Goal: Transaction & Acquisition: Book appointment/travel/reservation

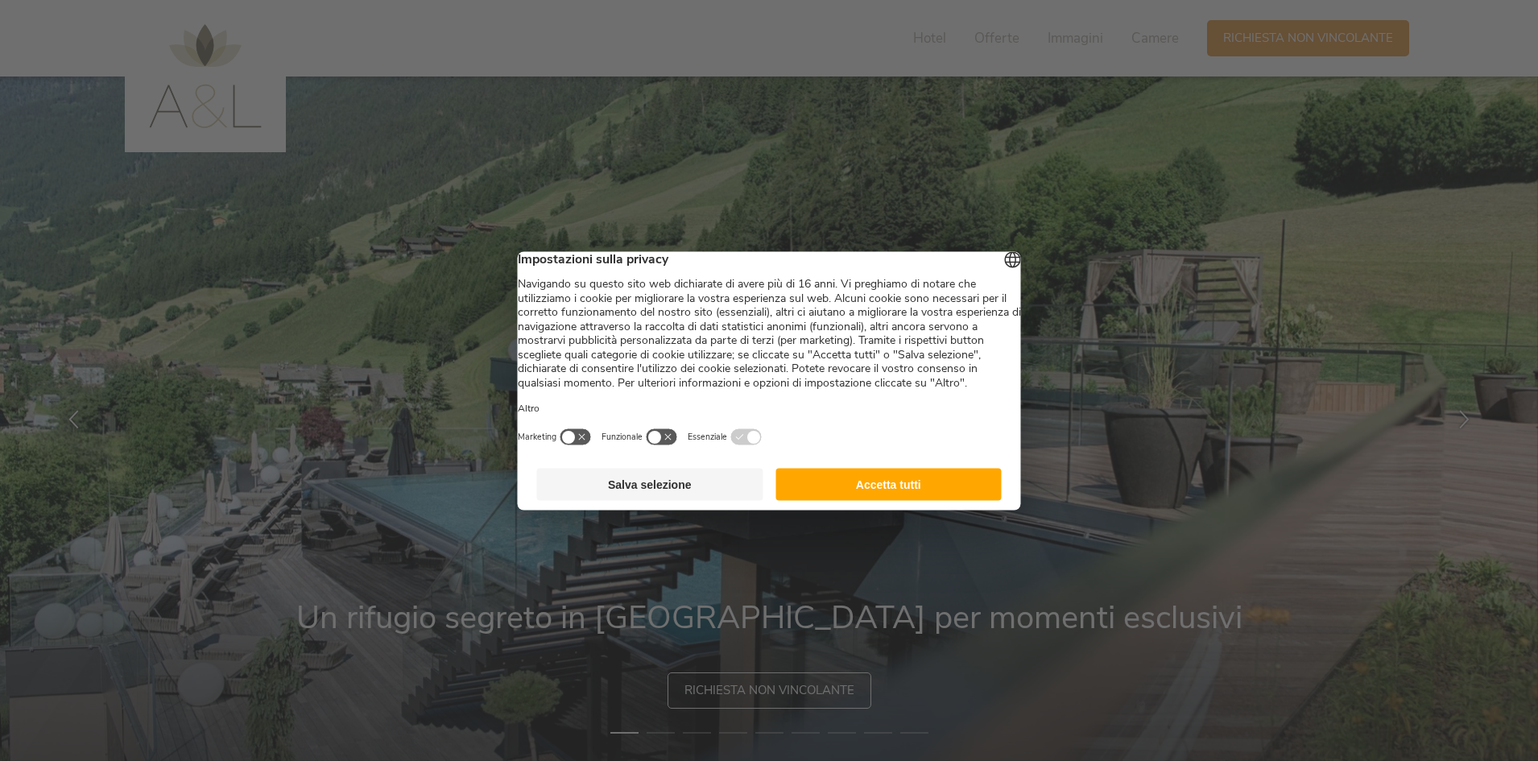
click at [650, 500] on button "Salva selezione" at bounding box center [650, 484] width 226 height 32
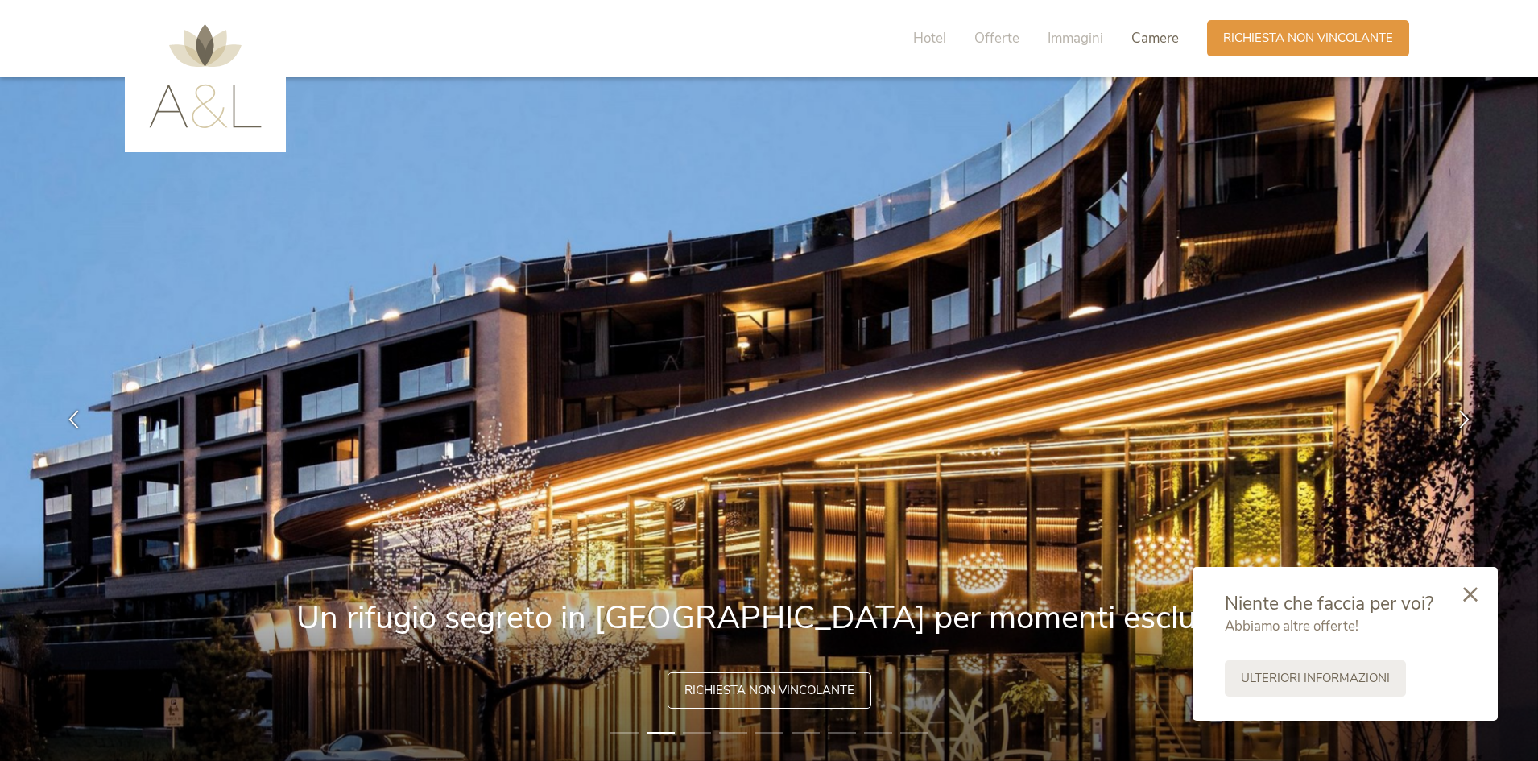
click at [1158, 43] on span "Camere" at bounding box center [1154, 38] width 47 height 19
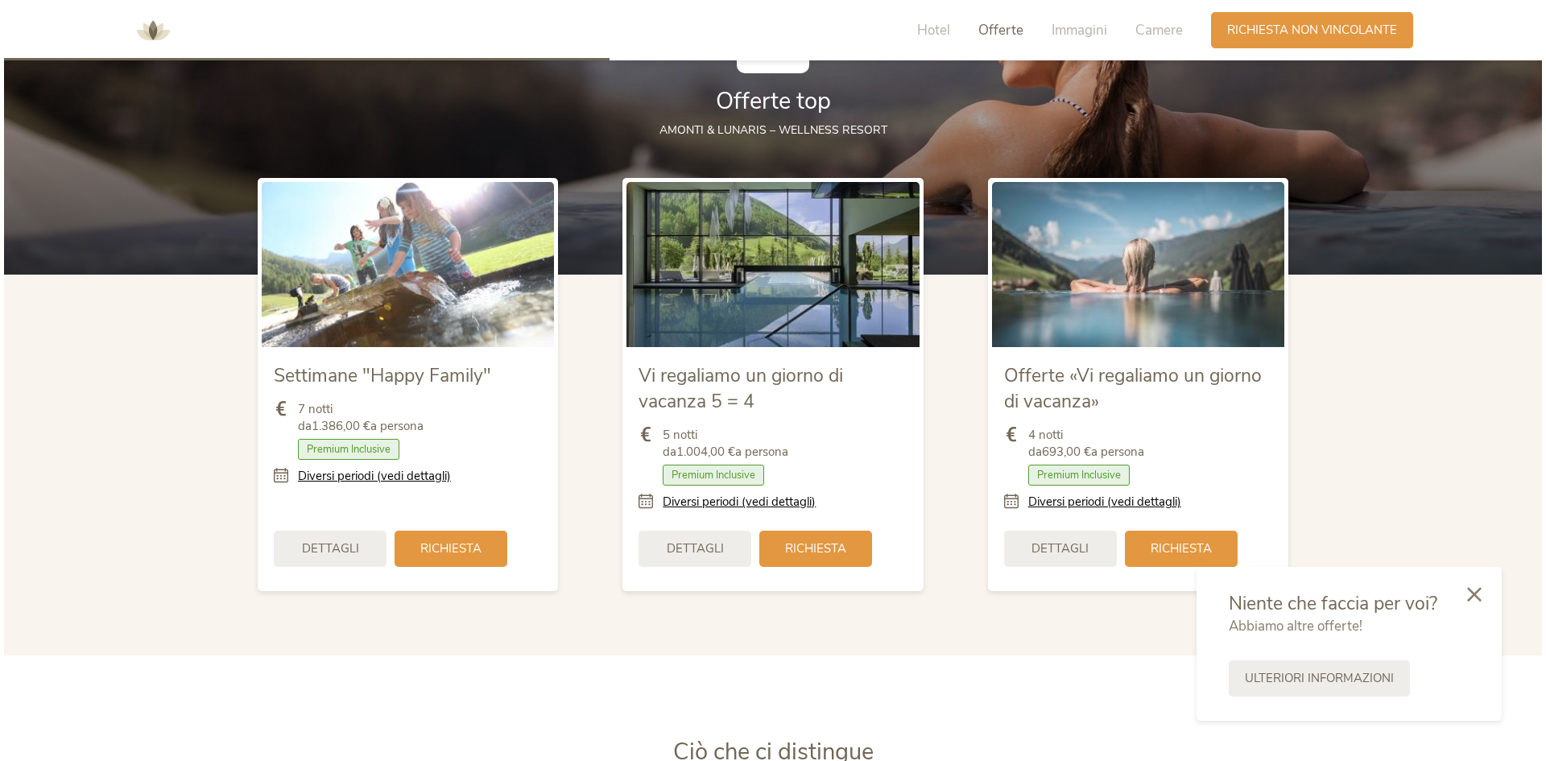
scroll to position [1921, 0]
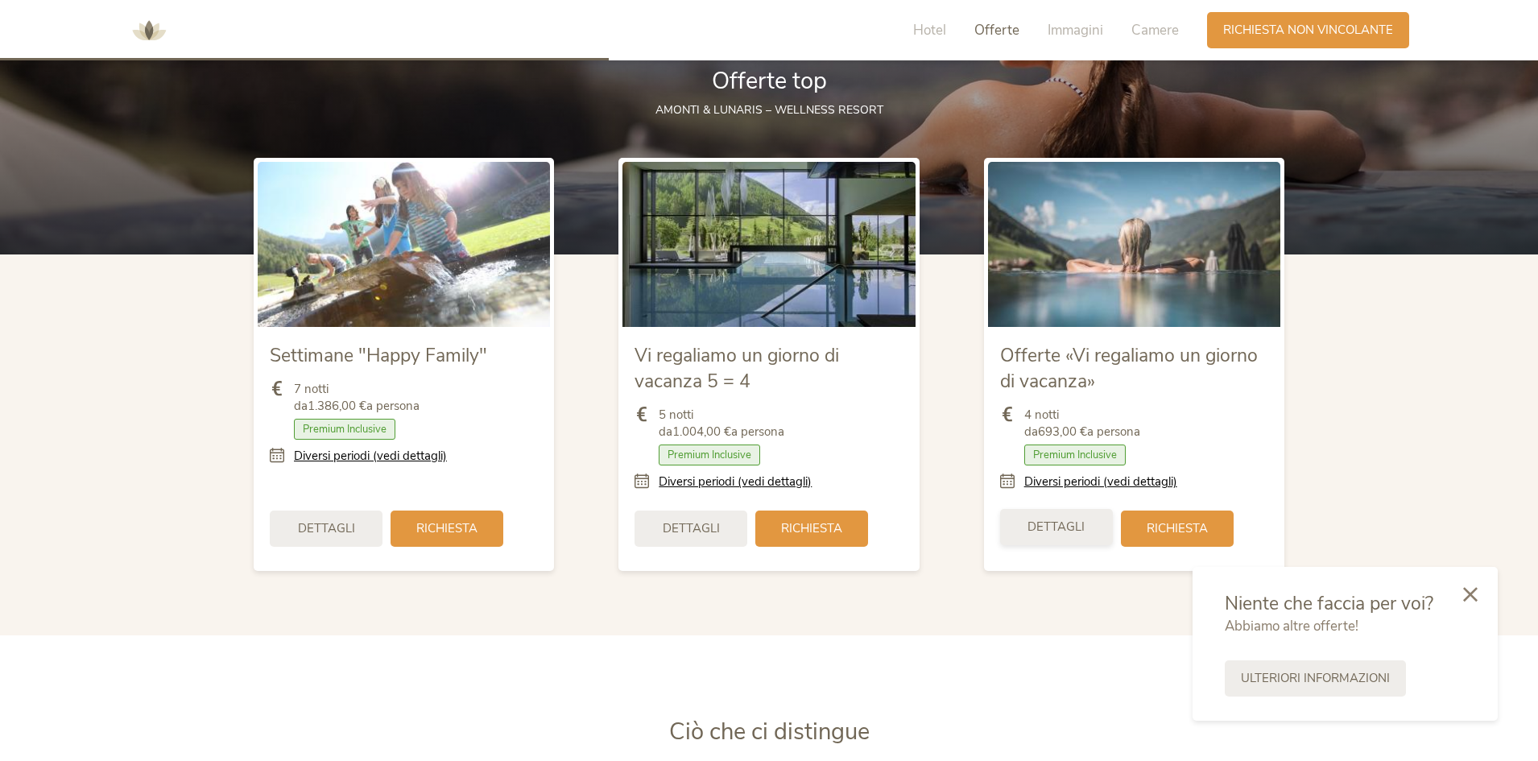
click at [1059, 527] on span "Dettagli" at bounding box center [1055, 526] width 57 height 17
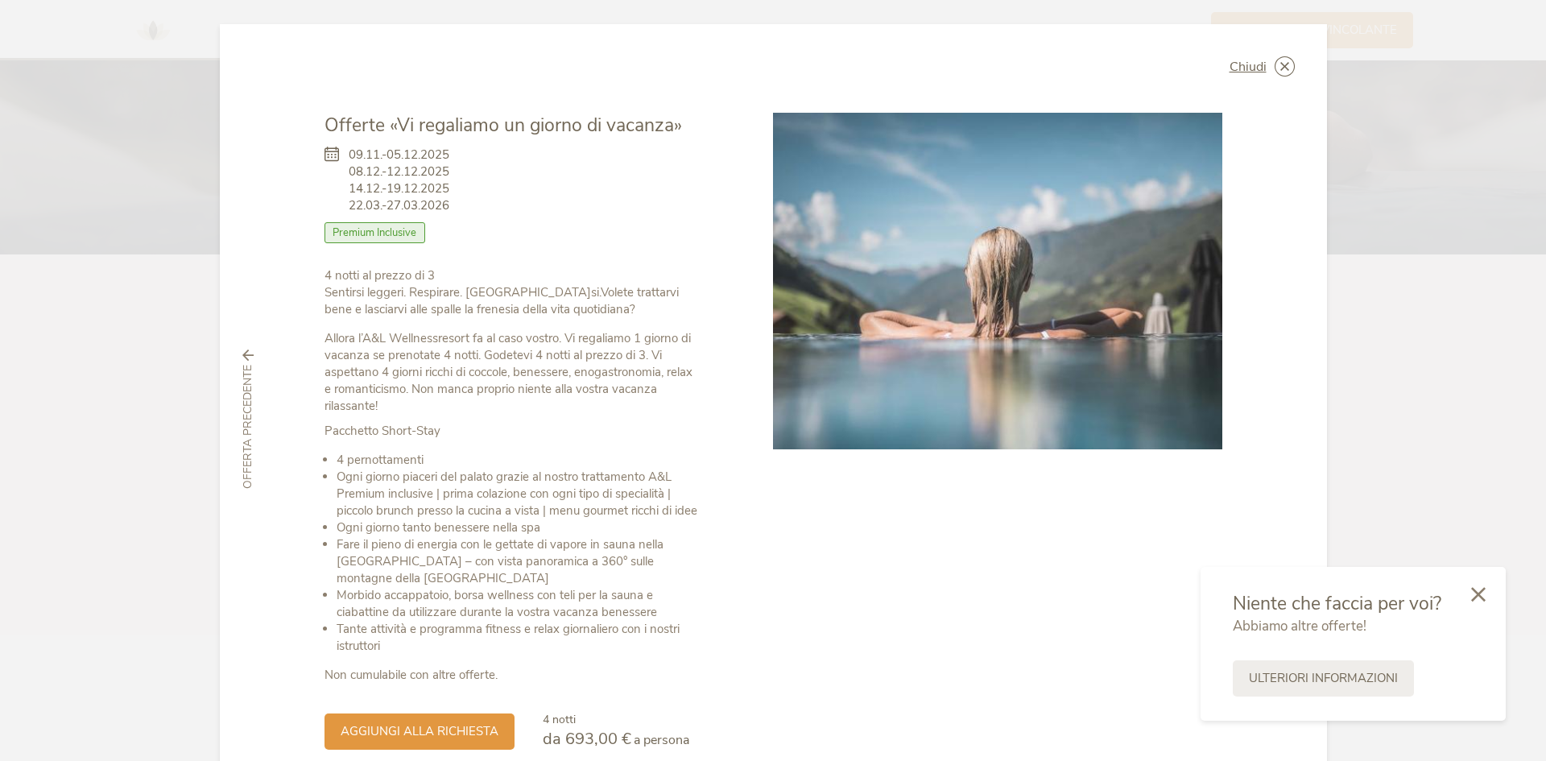
scroll to position [78, 0]
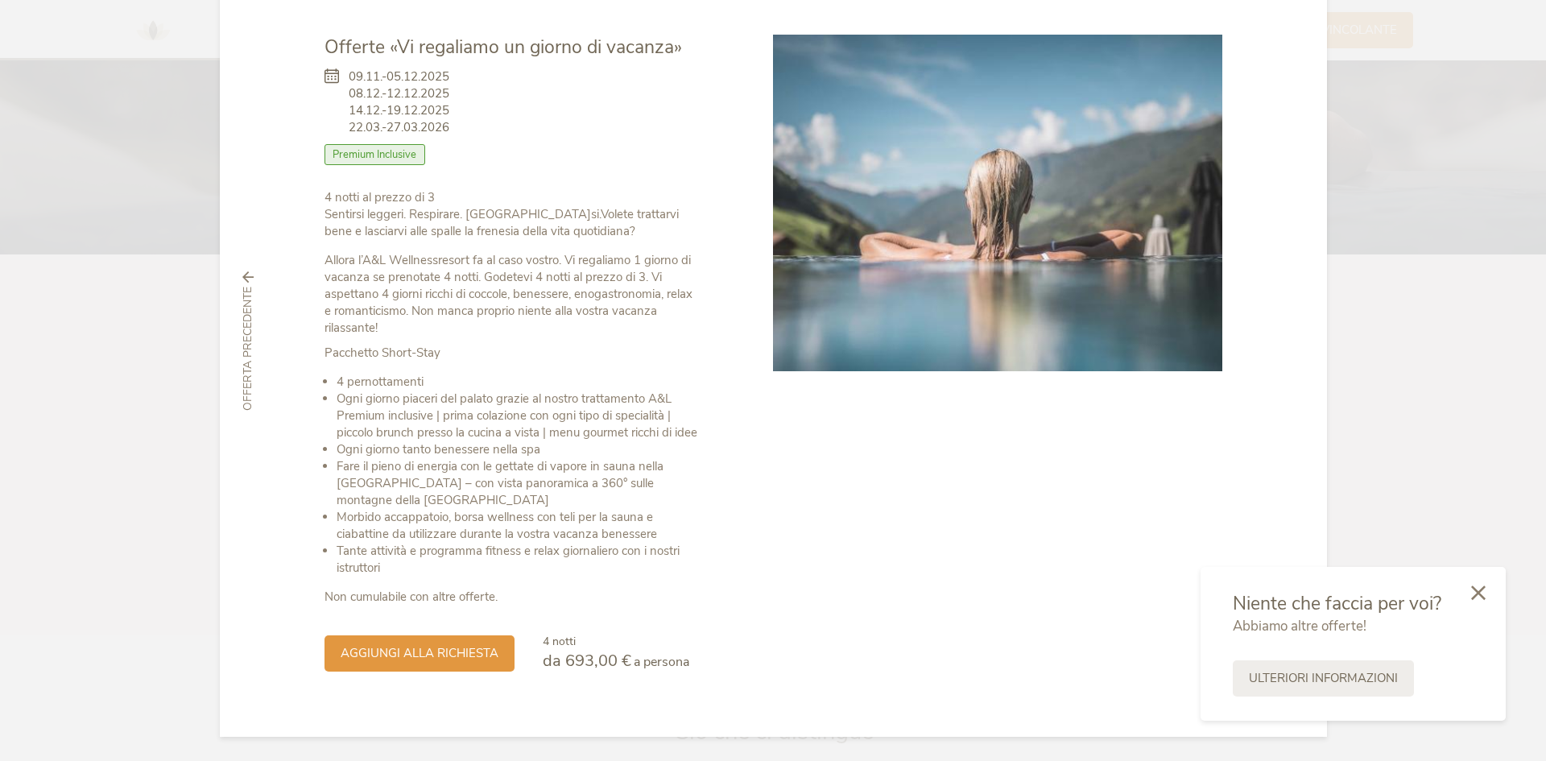
click at [1479, 593] on icon at bounding box center [1478, 592] width 14 height 14
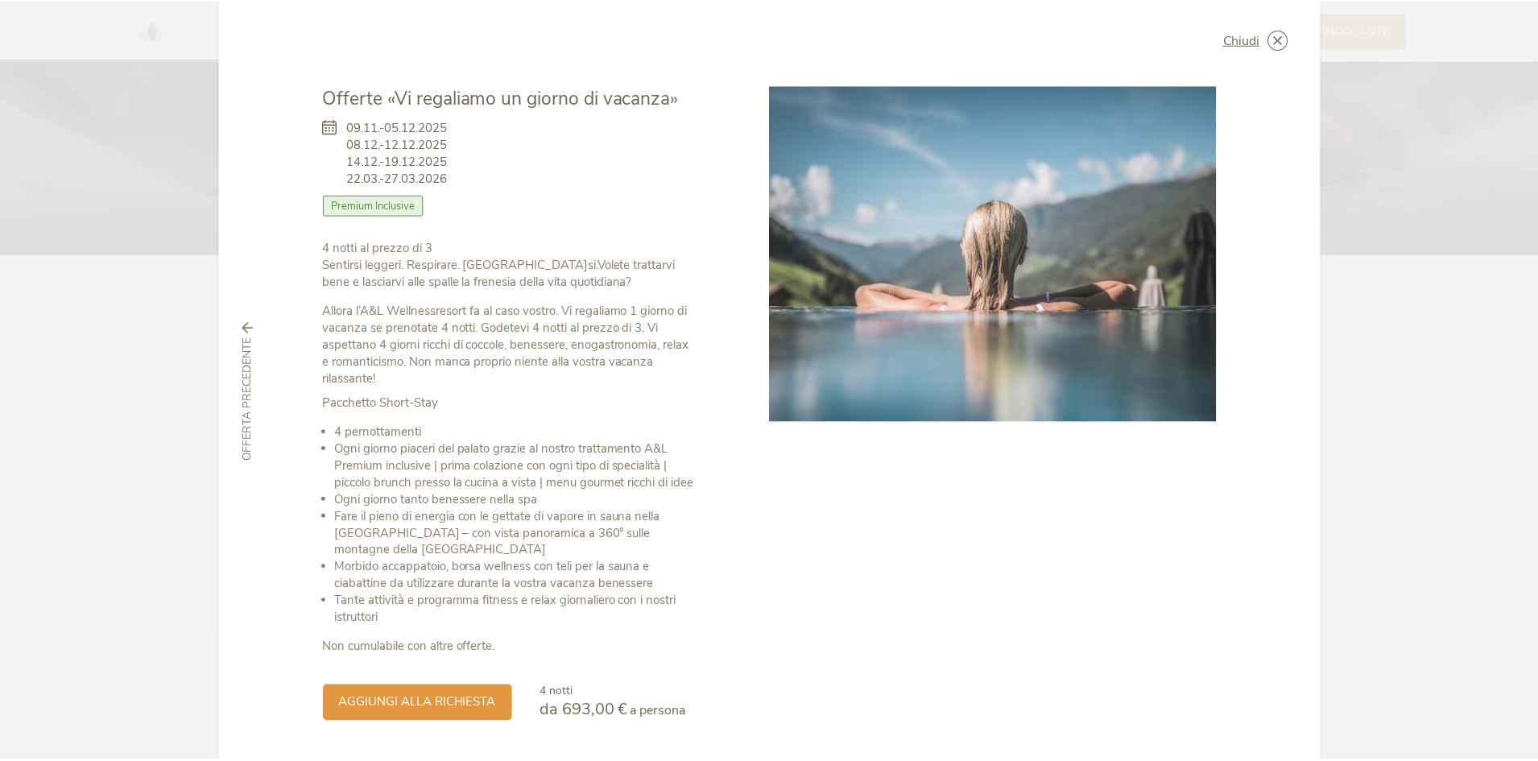
scroll to position [0, 0]
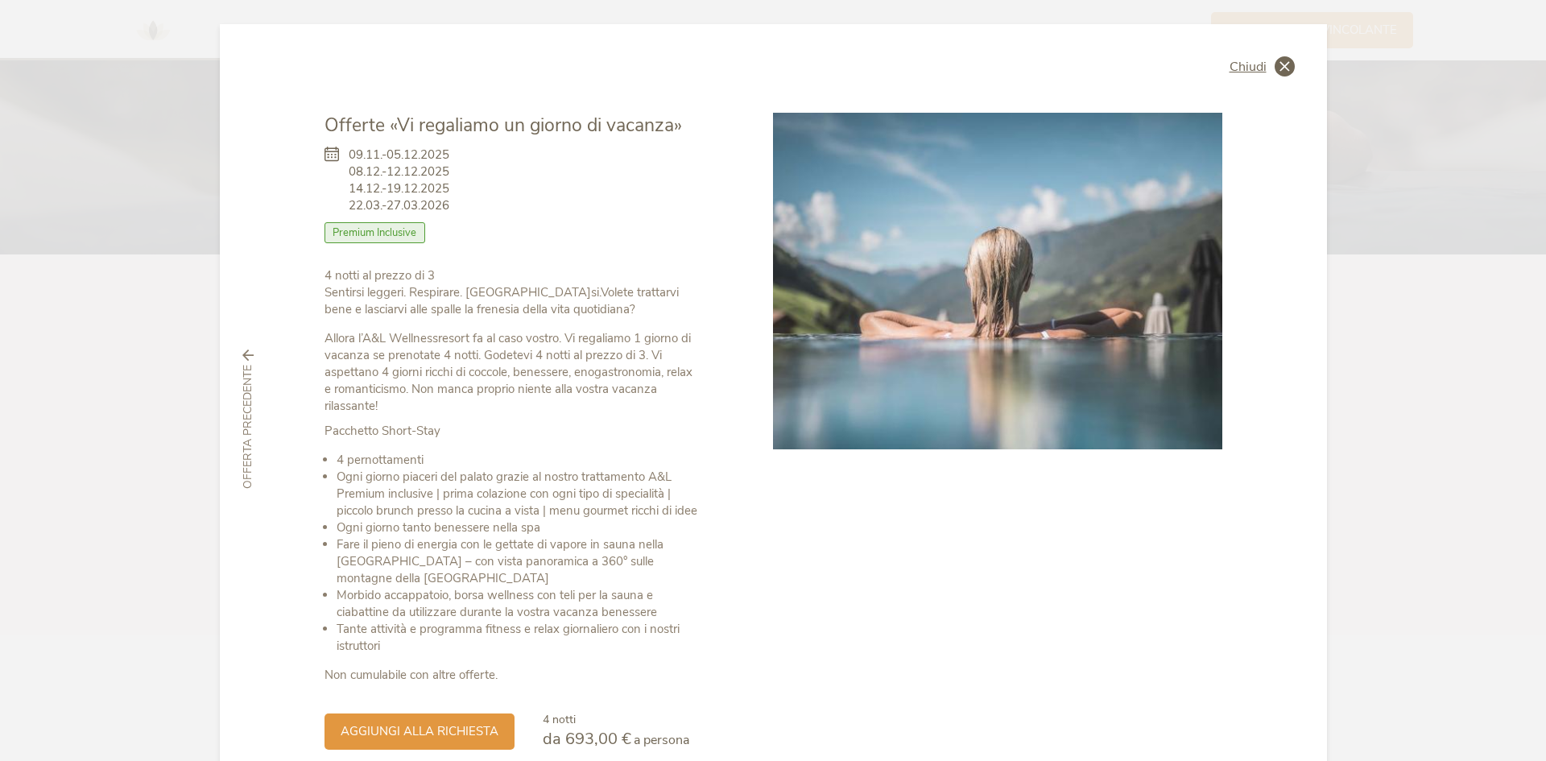
click at [1282, 73] on icon at bounding box center [1284, 66] width 20 height 20
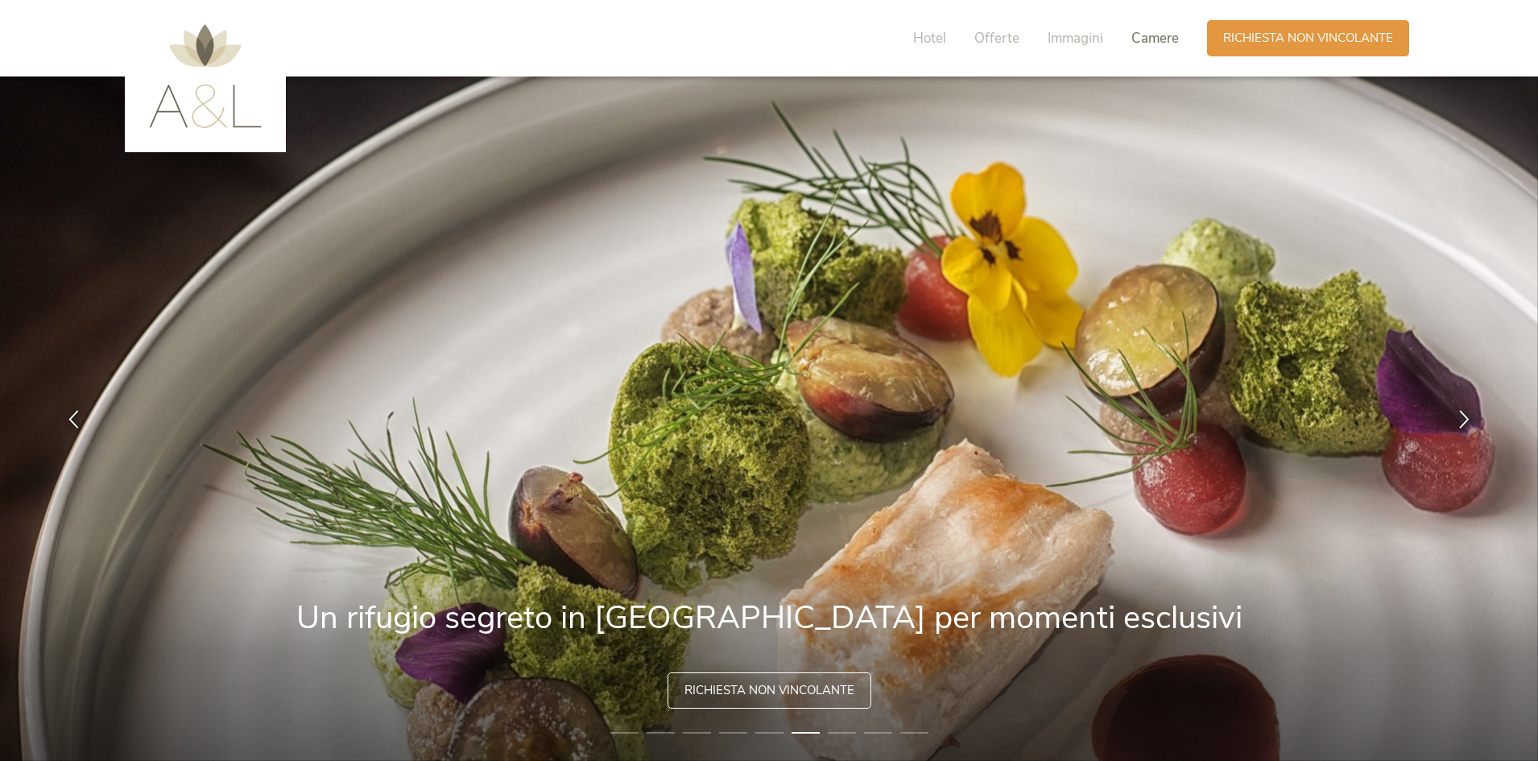
click at [1147, 42] on span "Camere" at bounding box center [1154, 38] width 47 height 19
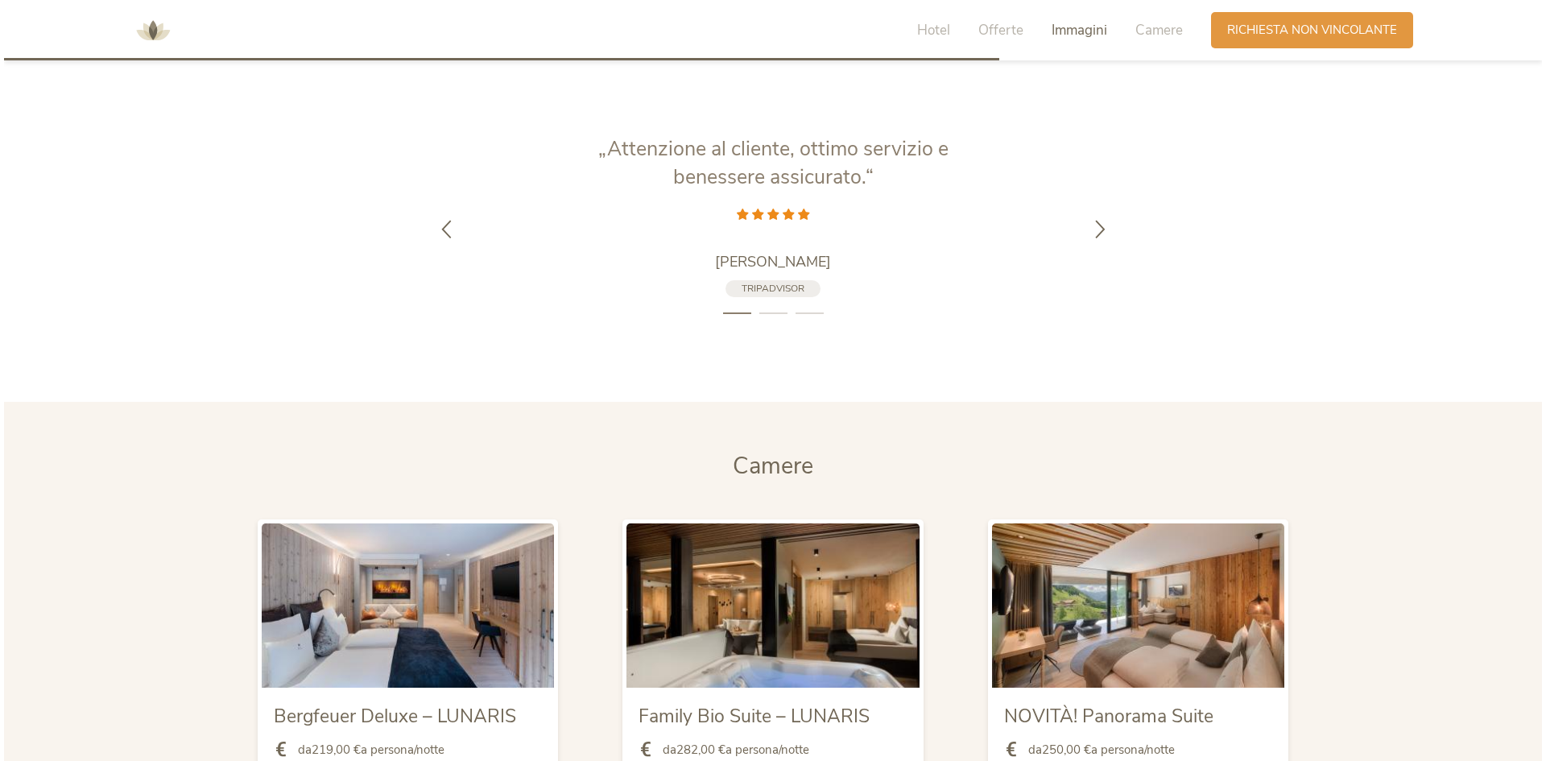
scroll to position [3703, 0]
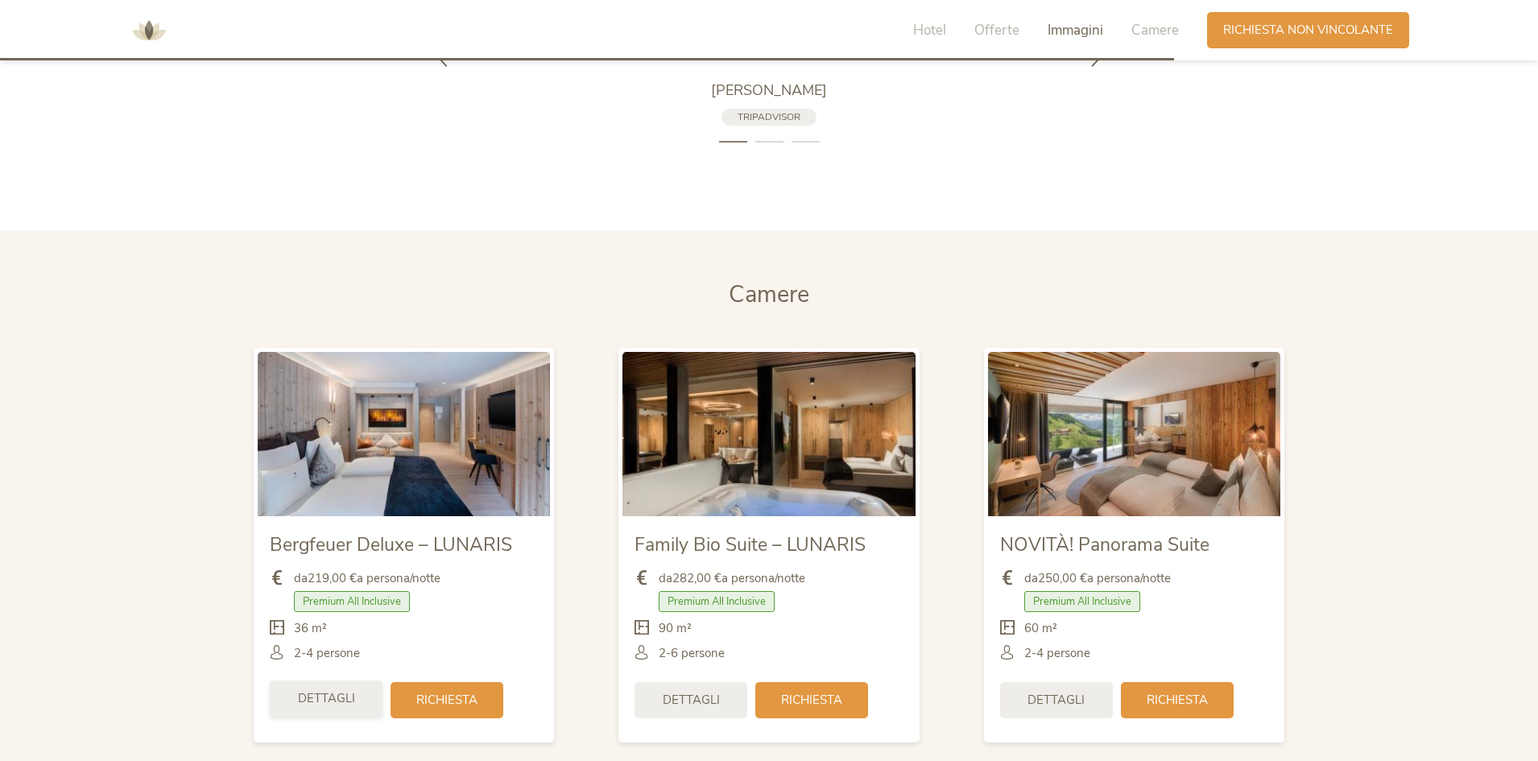
click at [311, 703] on span "Dettagli" at bounding box center [326, 698] width 57 height 17
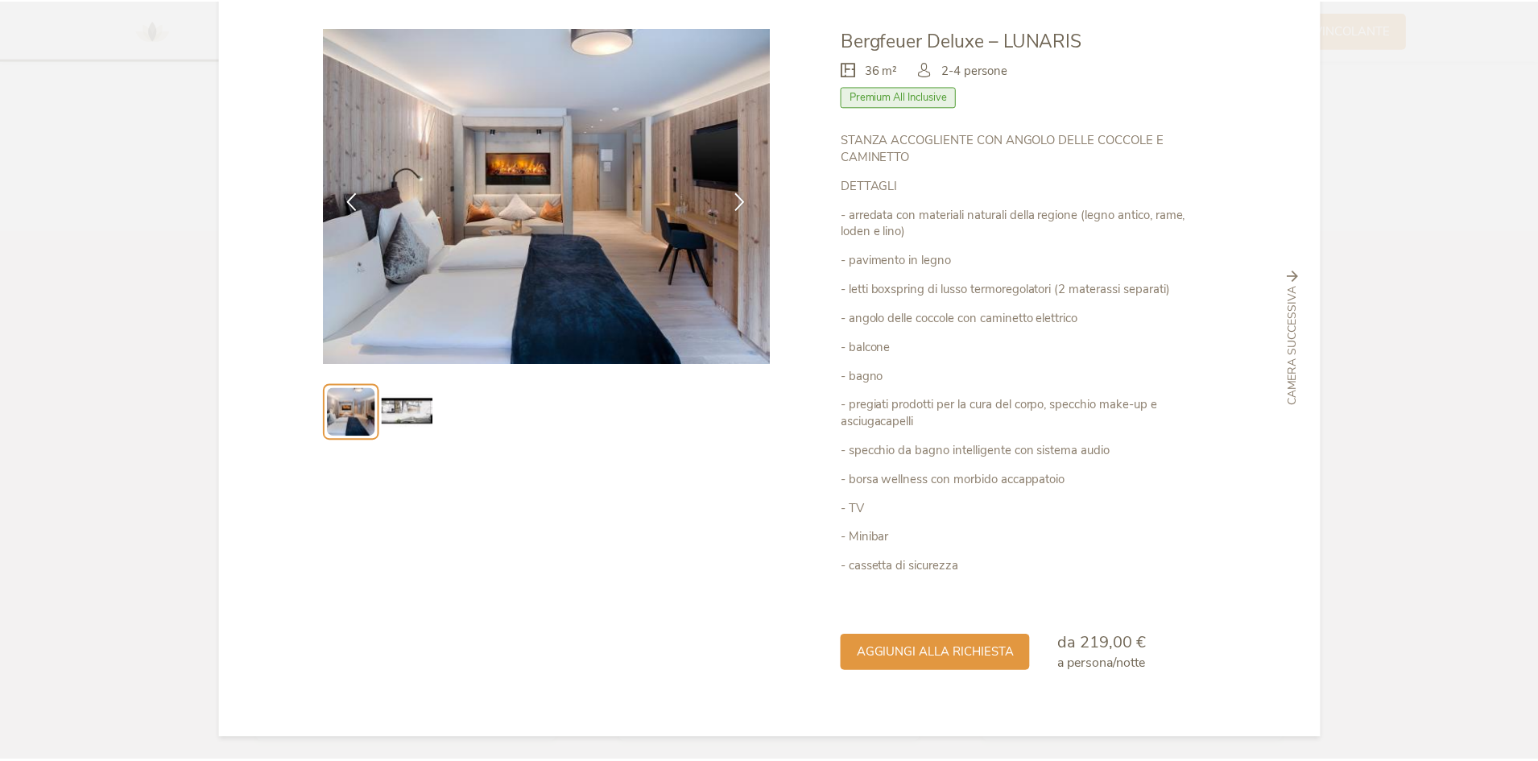
scroll to position [87, 0]
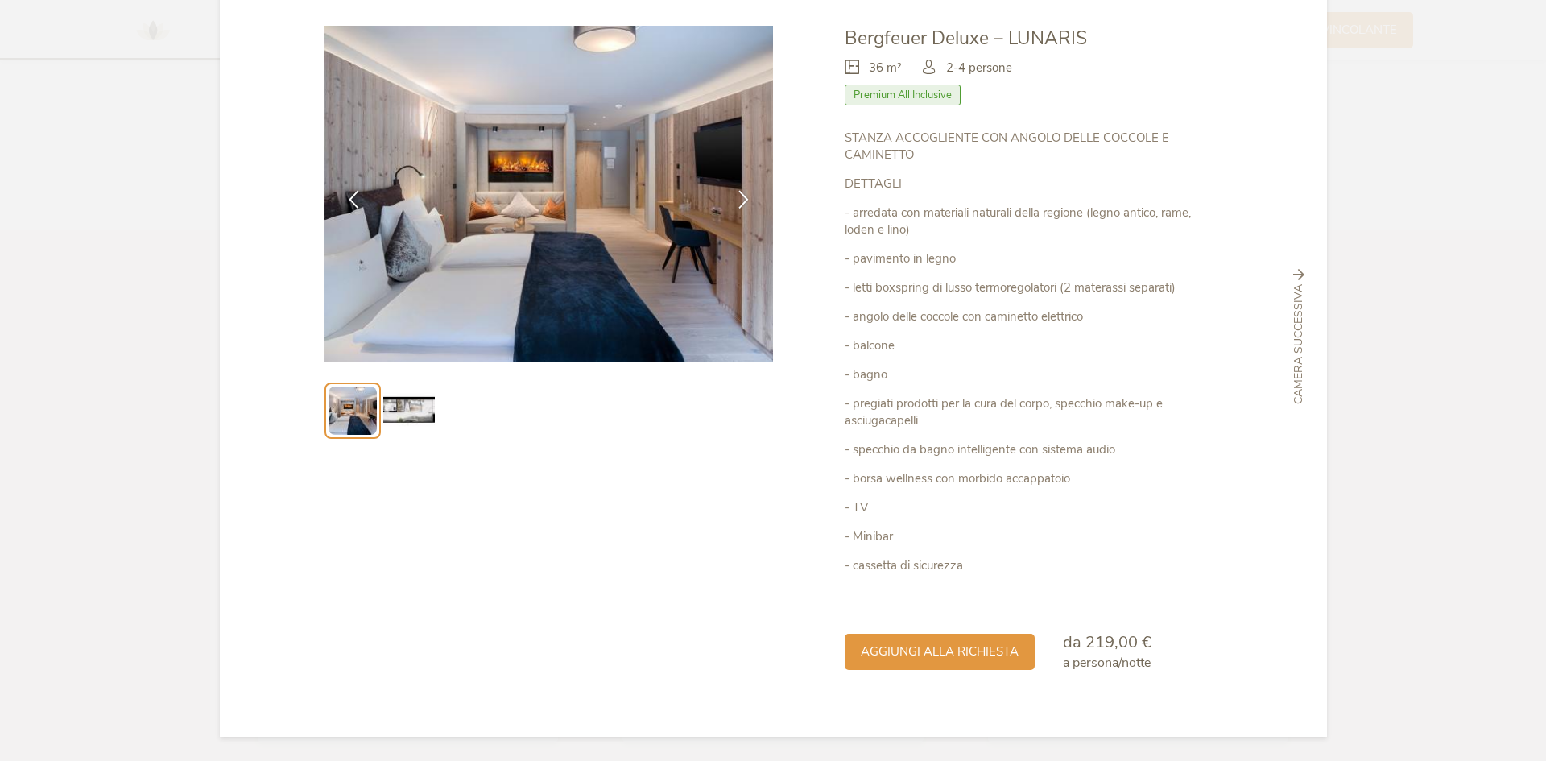
click at [1290, 357] on span "Camera successiva" at bounding box center [1298, 344] width 16 height 120
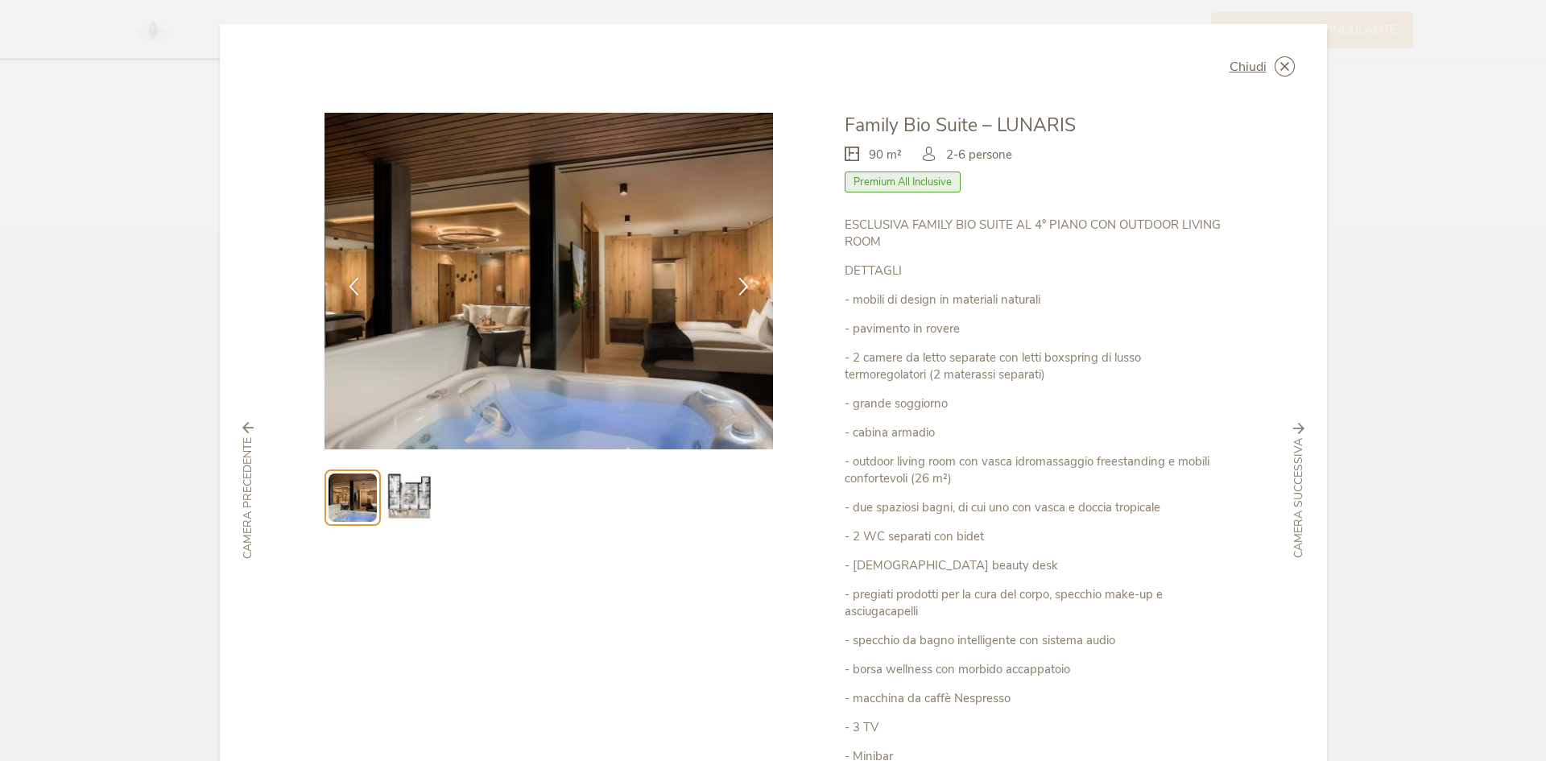
click at [0, 0] on icon at bounding box center [0, 0] width 0 height 0
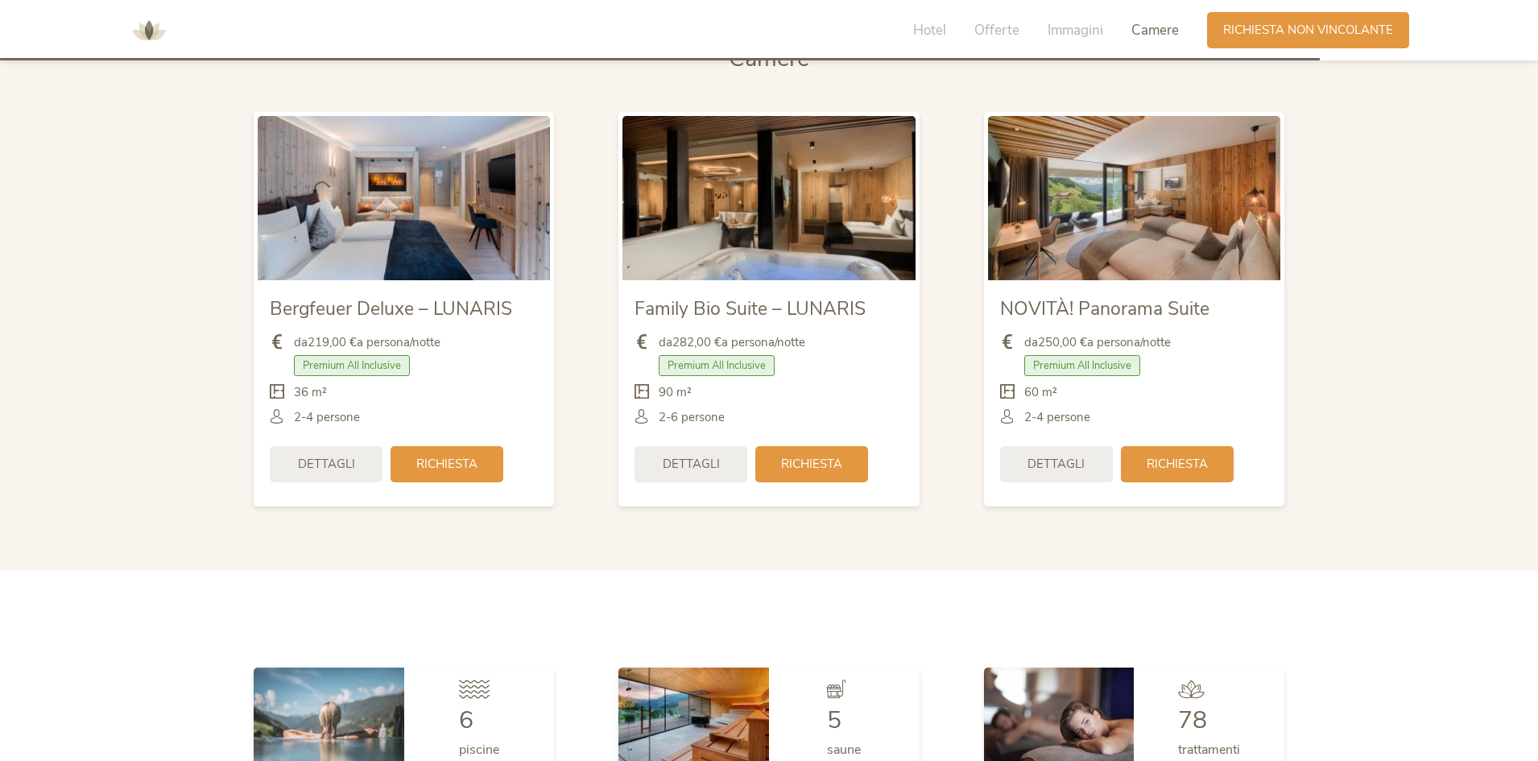
scroll to position [4186, 0]
